Goal: Transaction & Acquisition: Download file/media

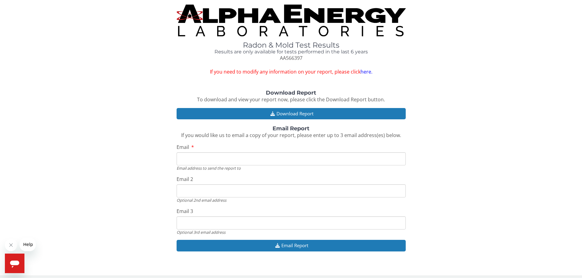
drag, startPoint x: 586, startPoint y: 43, endPoint x: 550, endPoint y: -30, distance: 81.3
click at [550, 0] on html "Radon & Mold Test Results Results are only available for tests performed in the…" at bounding box center [291, 139] width 582 height 278
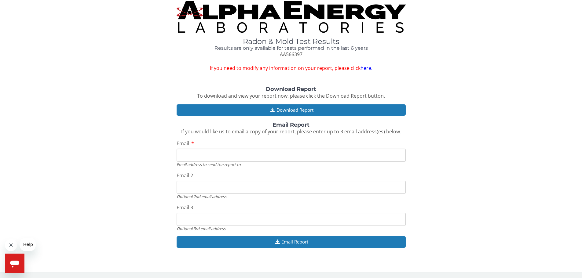
click at [78, 91] on div "Download Report To download and view your report now, please click the Download…" at bounding box center [291, 170] width 573 height 168
click at [368, 68] on link "here." at bounding box center [367, 68] width 12 height 7
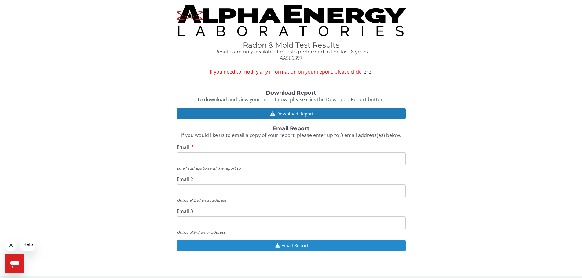
click at [310, 247] on button "Email Report" at bounding box center [291, 245] width 229 height 11
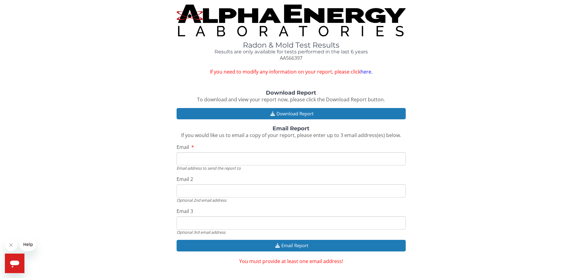
click at [192, 162] on input "Email" at bounding box center [291, 159] width 229 height 13
type input "[PERSON_NAME][EMAIL_ADDRESS][DOMAIN_NAME]"
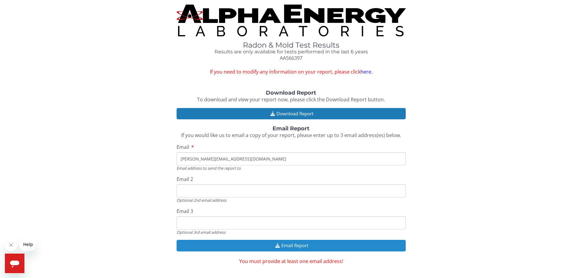
click at [297, 247] on button "Email Report" at bounding box center [291, 245] width 229 height 11
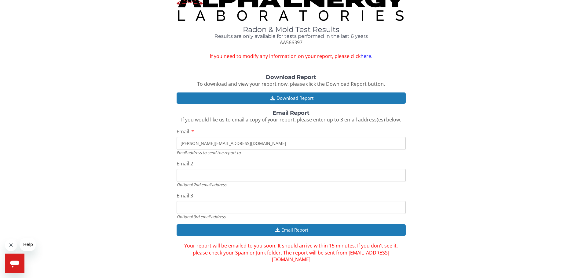
scroll to position [18, 0]
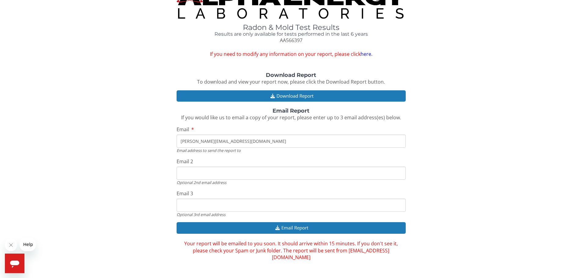
click at [363, 56] on link "here." at bounding box center [367, 54] width 12 height 7
